Goal: Navigation & Orientation: Understand site structure

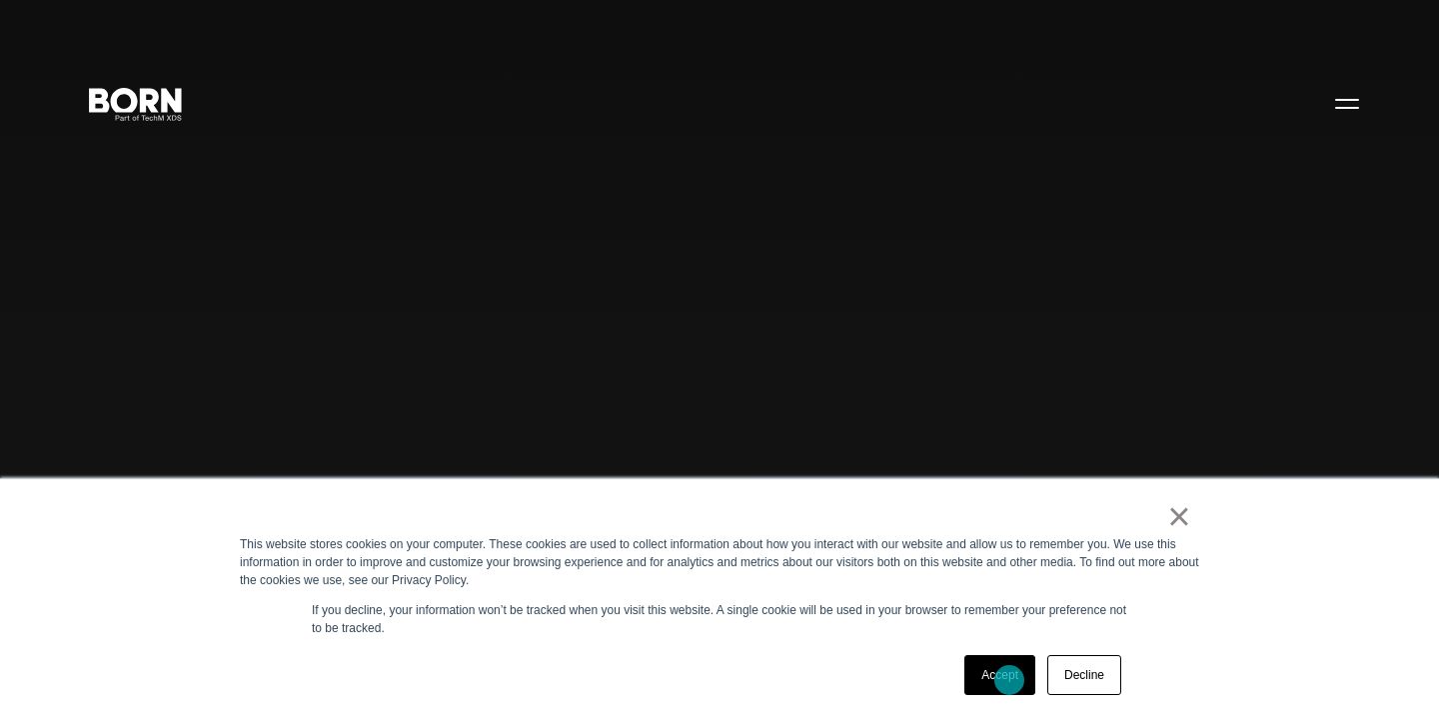
click at [1009, 680] on link "Accept" at bounding box center [999, 675] width 71 height 40
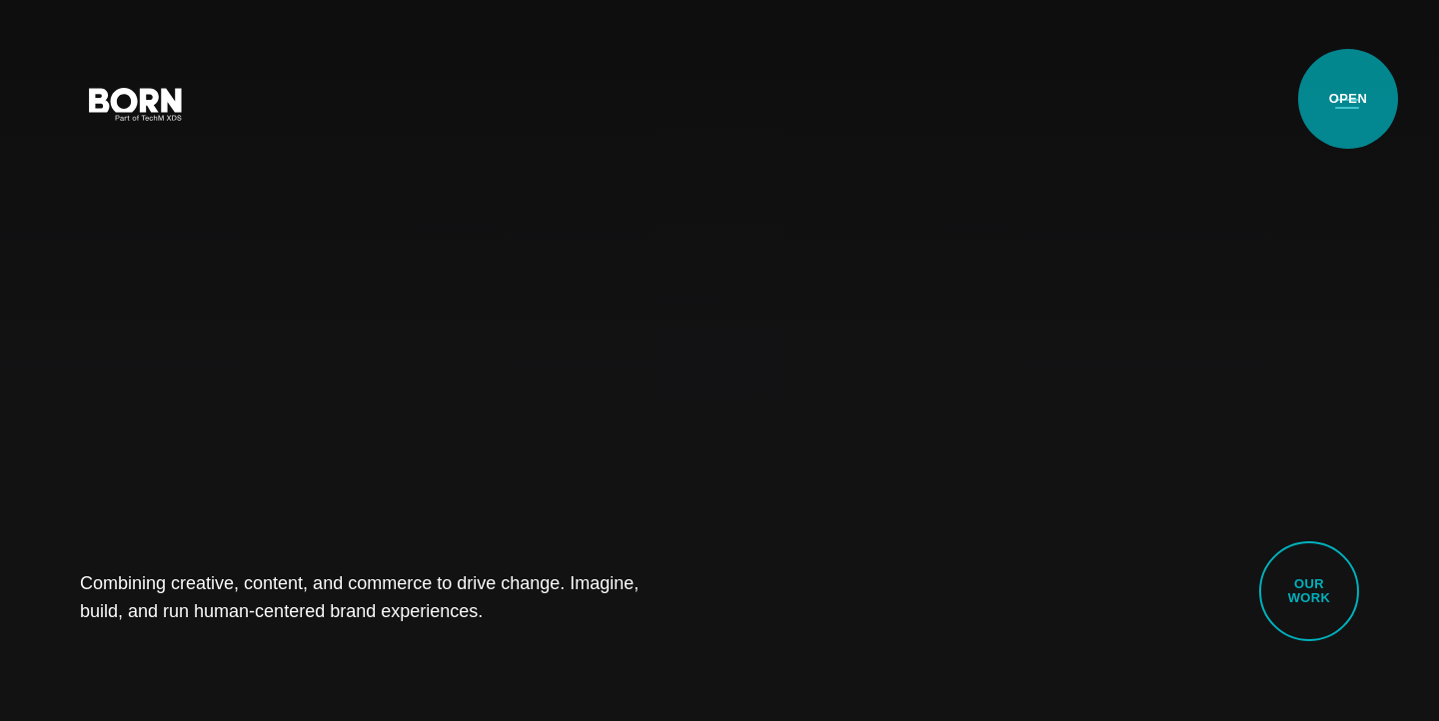
click at [1348, 99] on button "Primary Menu" at bounding box center [1347, 103] width 48 height 42
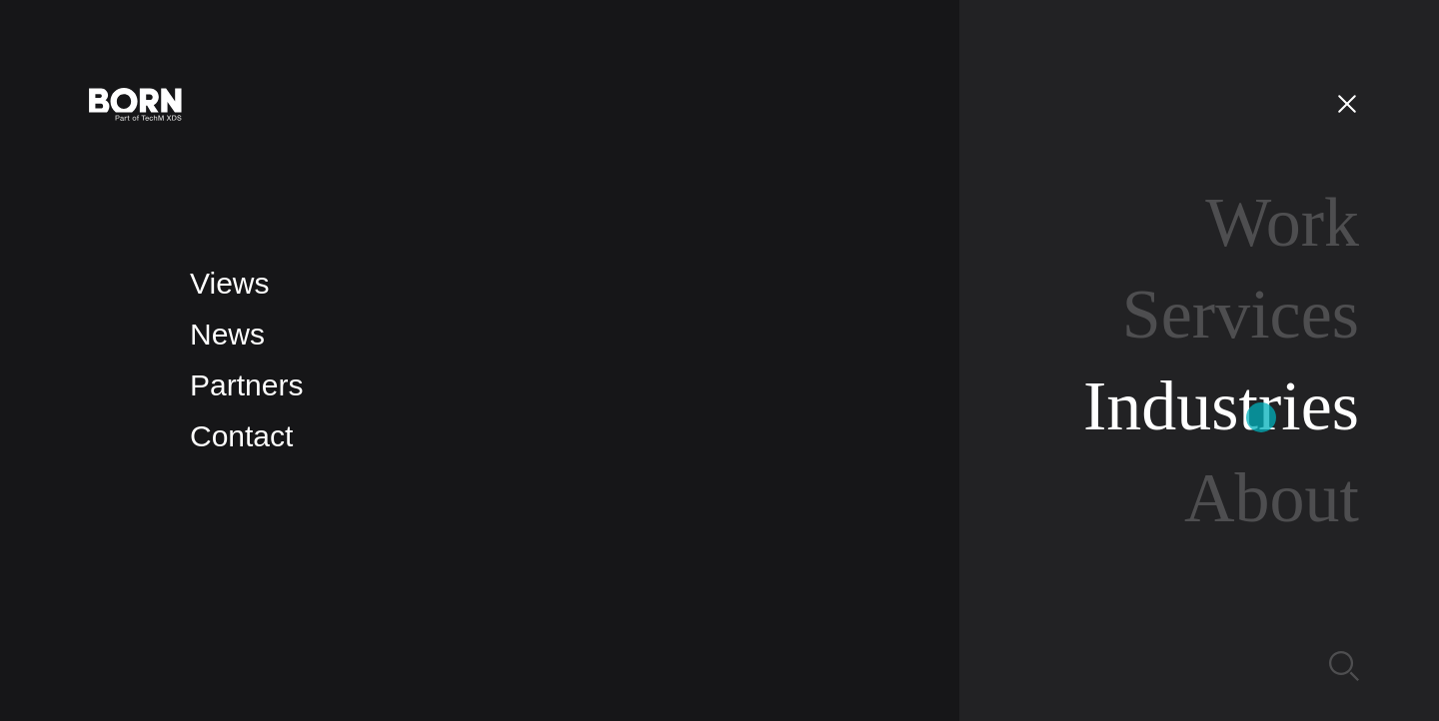
click at [1260, 420] on link "Industries" at bounding box center [1221, 406] width 276 height 77
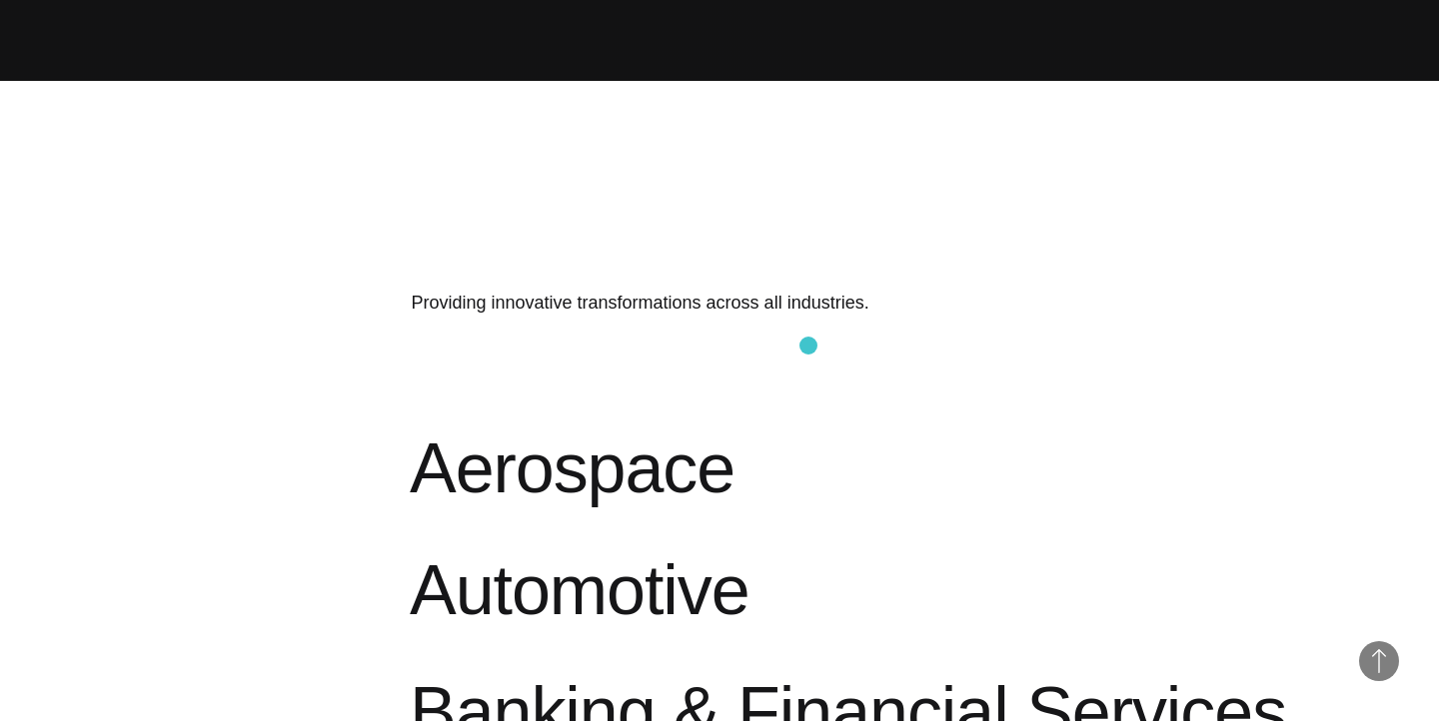
scroll to position [645, 0]
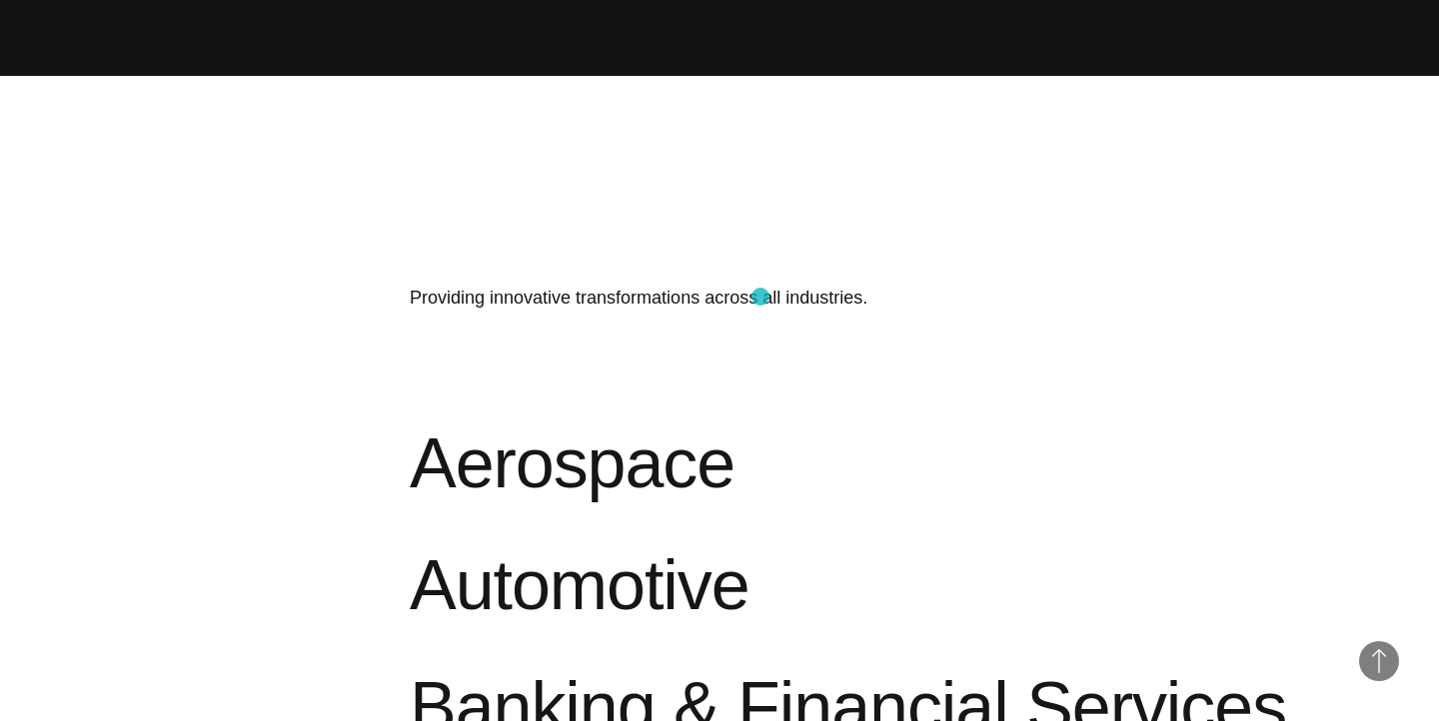
click at [760, 297] on p "Providing innovative transformations across all industries." at bounding box center [719, 298] width 619 height 28
